Goal: Check status: Check status

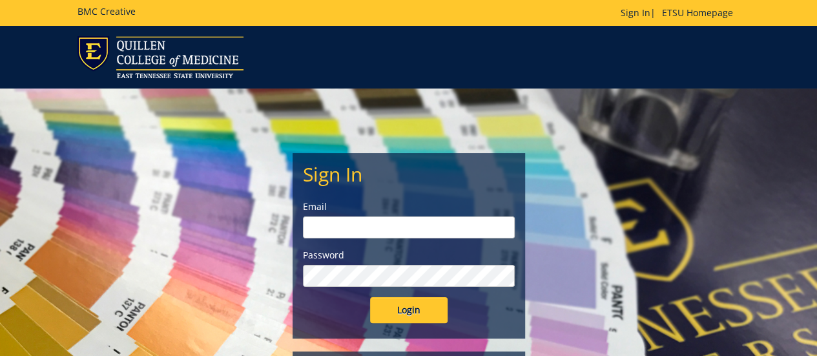
type input "[PERSON_NAME][EMAIL_ADDRESS][DOMAIN_NAME]"
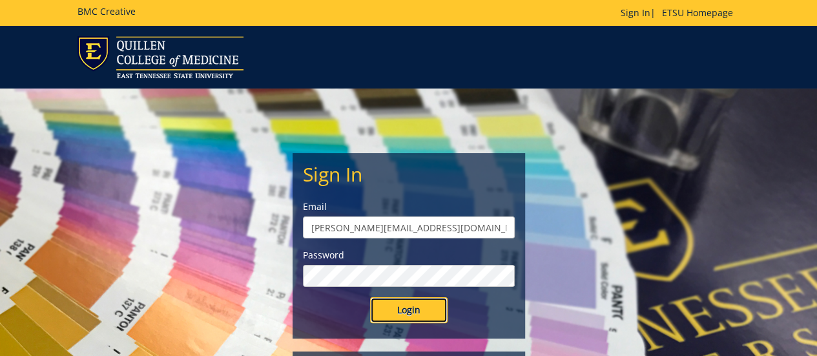
click at [401, 315] on input "Login" at bounding box center [408, 310] width 77 height 26
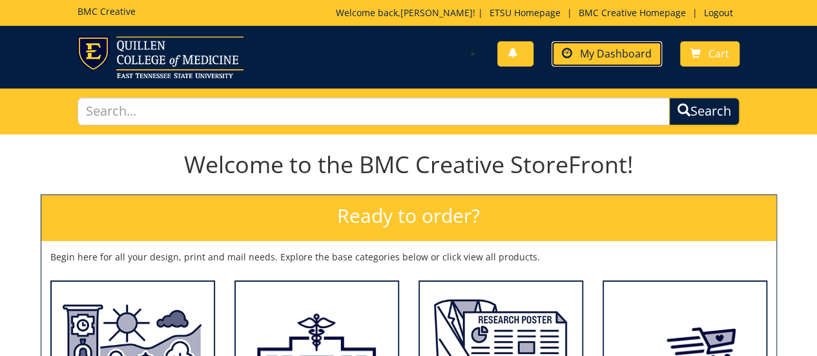
click at [620, 59] on span "My Dashboard" at bounding box center [616, 53] width 72 height 14
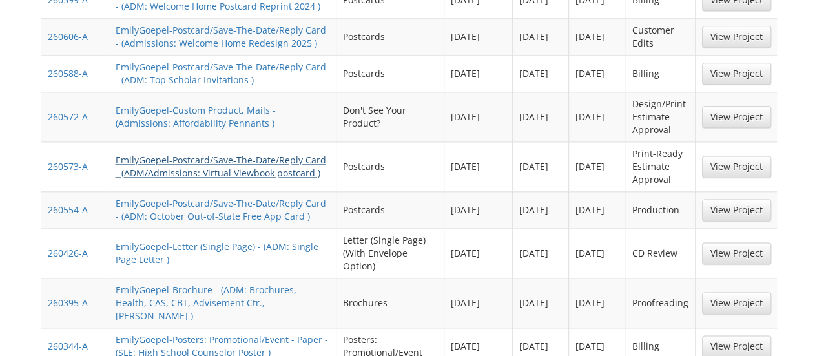
scroll to position [710, 0]
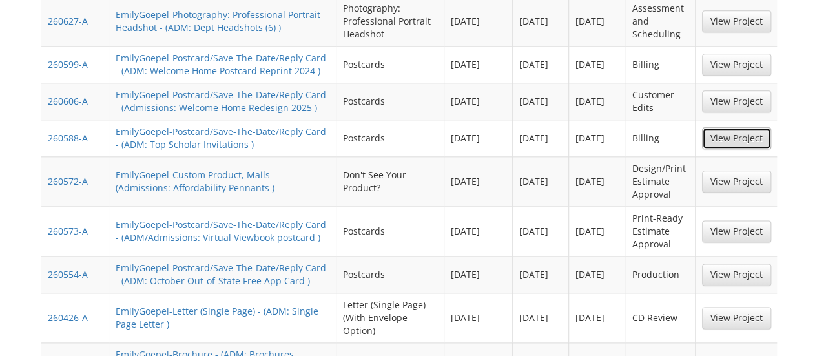
click at [745, 127] on link "View Project" at bounding box center [736, 138] width 69 height 22
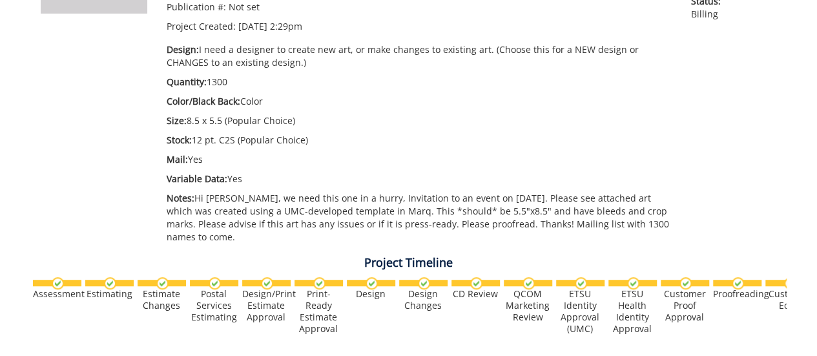
scroll to position [517, 0]
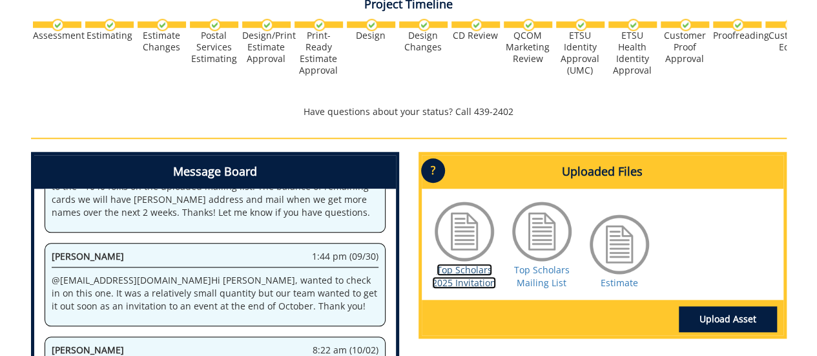
click at [480, 269] on link "Top Scholars 2025 Invitation" at bounding box center [464, 275] width 64 height 25
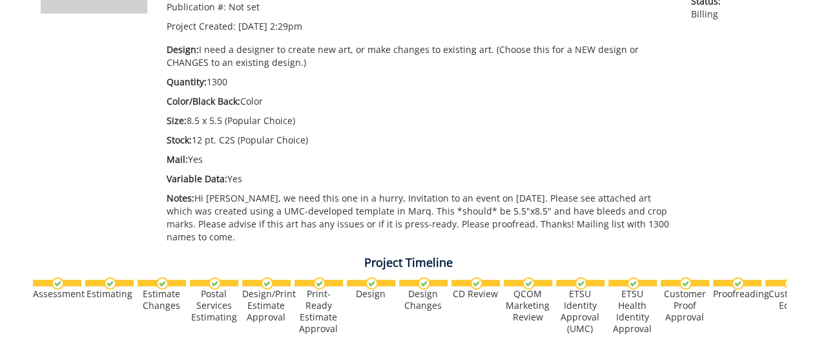
scroll to position [65, 0]
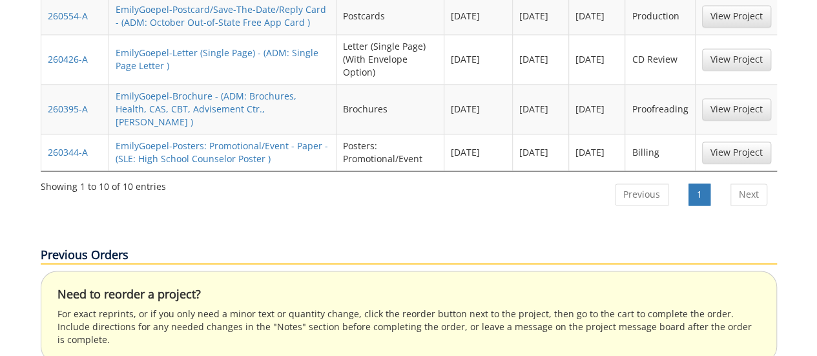
scroll to position [1162, 0]
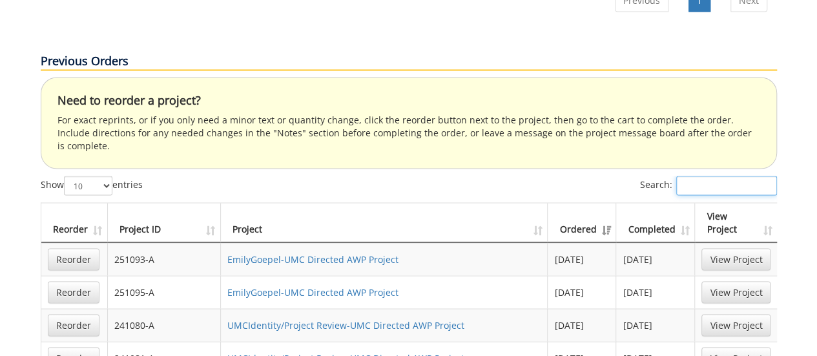
click at [726, 176] on input "Search:" at bounding box center [726, 185] width 101 height 19
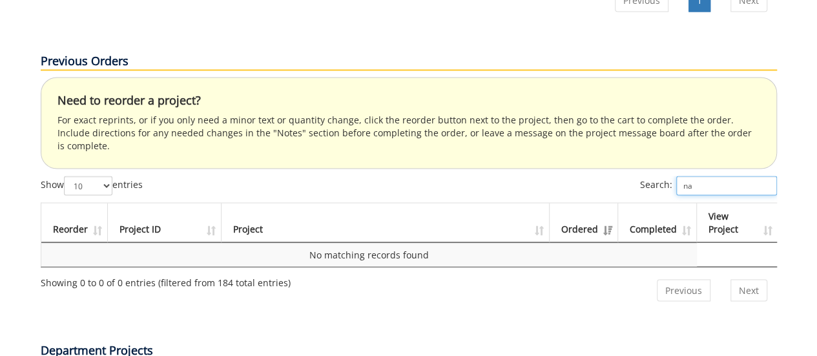
type input "n"
type input "j"
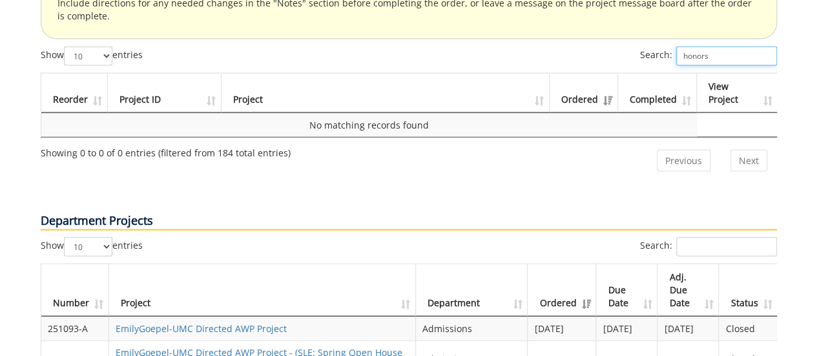
type input "honors"
click at [701, 237] on input "Search:" at bounding box center [726, 246] width 101 height 19
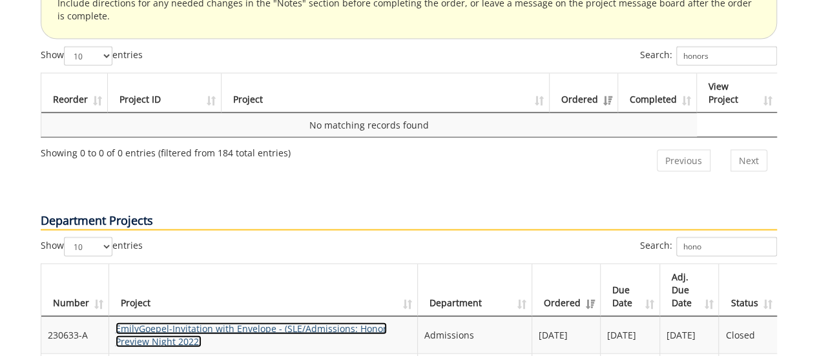
click at [336, 322] on link "EmilyGoepel-Invitation with Envelope - (SLE/Admissions: Honor Preview Night 202…" at bounding box center [251, 334] width 271 height 25
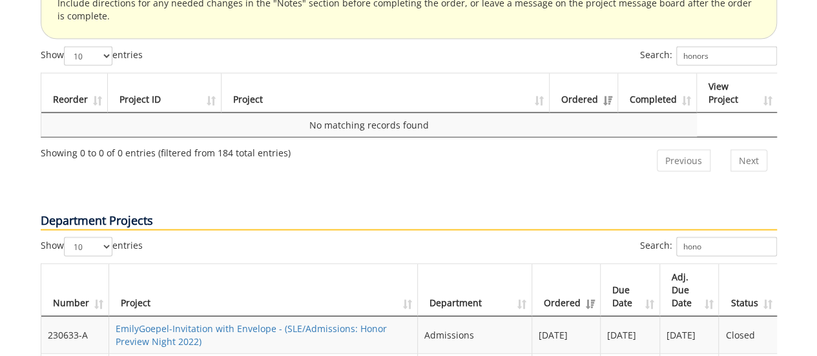
scroll to position [1420, 0]
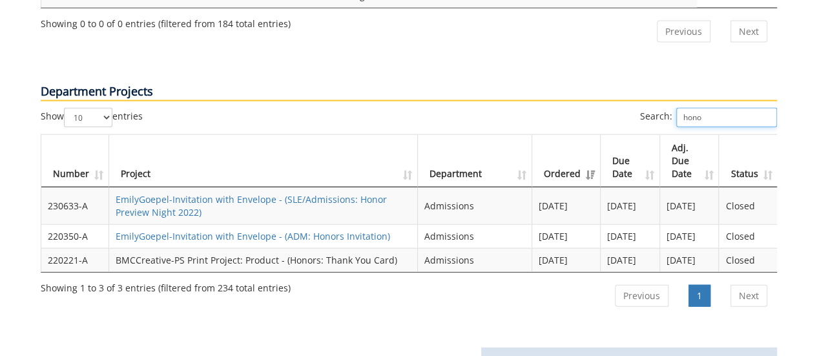
click at [707, 108] on input "hono" at bounding box center [726, 117] width 101 height 19
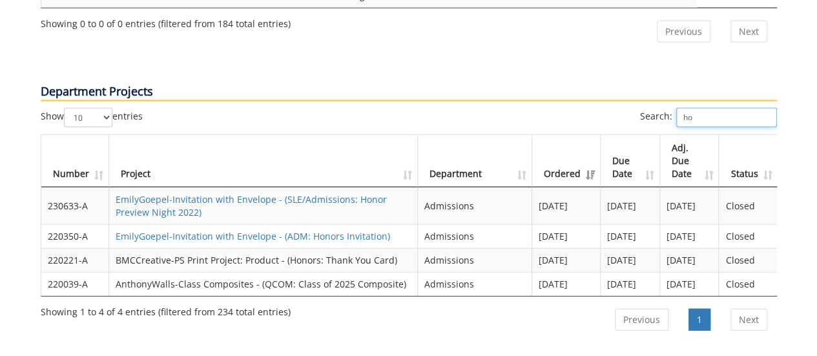
type input "h"
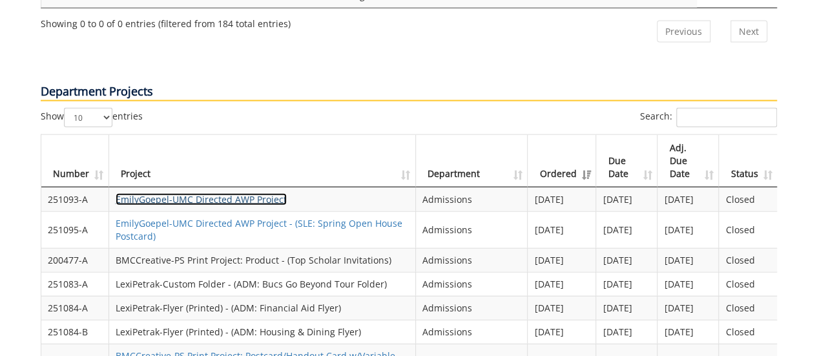
drag, startPoint x: 255, startPoint y: 145, endPoint x: 238, endPoint y: 147, distance: 16.9
click at [238, 193] on link "EmilyGoepel-UMC Directed AWP Project" at bounding box center [201, 199] width 171 height 12
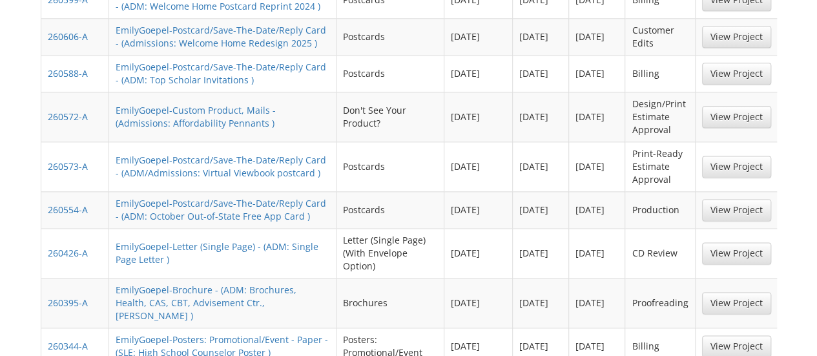
scroll to position [710, 0]
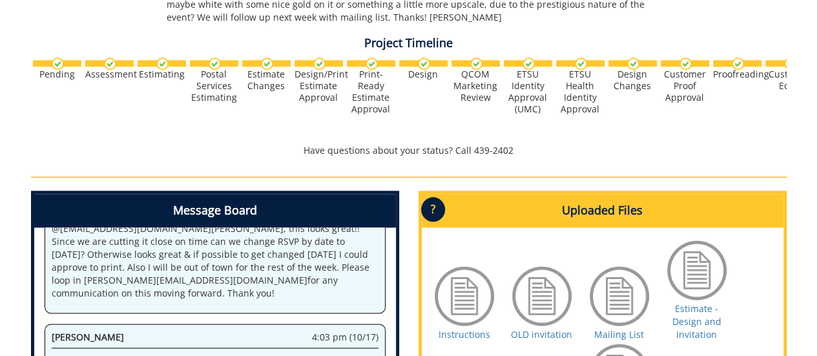
scroll to position [839, 0]
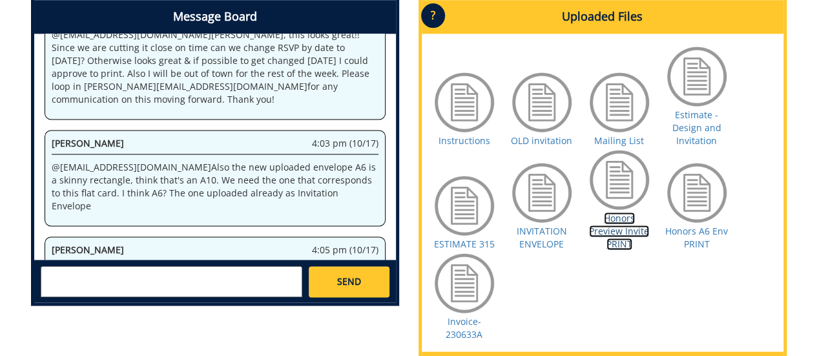
click at [612, 243] on link "Honors Preview Invite PRINT" at bounding box center [619, 231] width 60 height 38
